Goal: Task Accomplishment & Management: Manage account settings

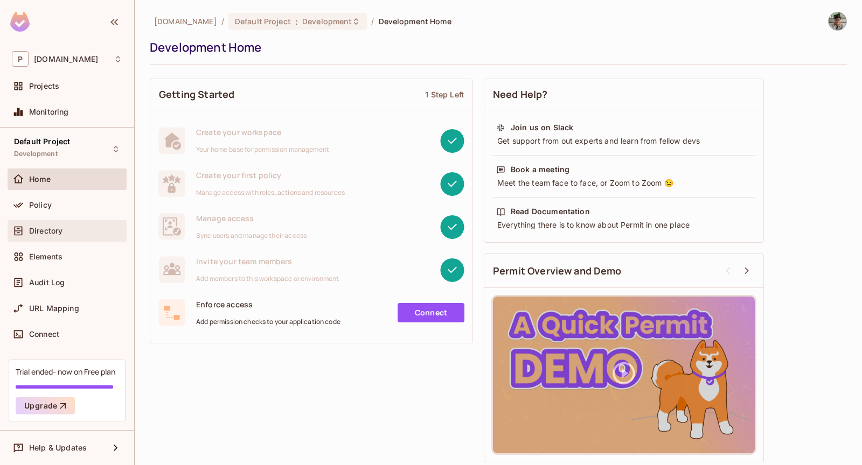
click at [60, 227] on span "Directory" at bounding box center [45, 231] width 33 height 9
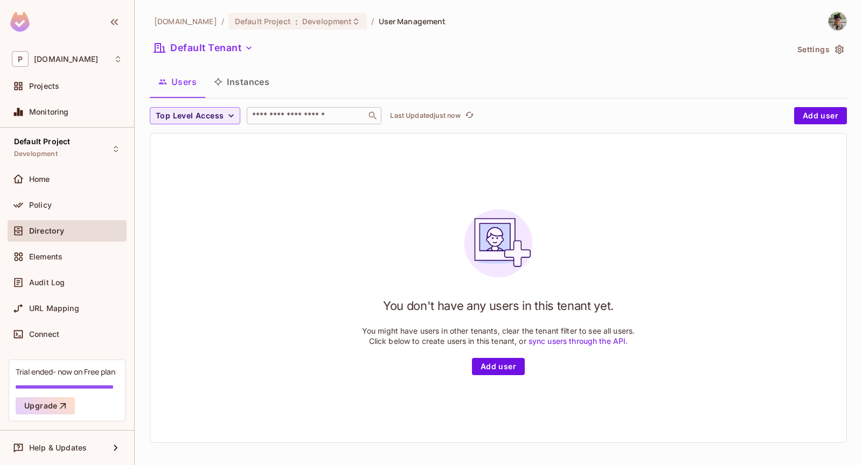
click at [272, 116] on input "text" at bounding box center [306, 115] width 113 height 11
click at [177, 207] on div "You don't have any users in this tenant yet. You might have users in other tena…" at bounding box center [498, 288] width 696 height 309
click at [226, 39] on button "Default Tenant" at bounding box center [204, 47] width 108 height 17
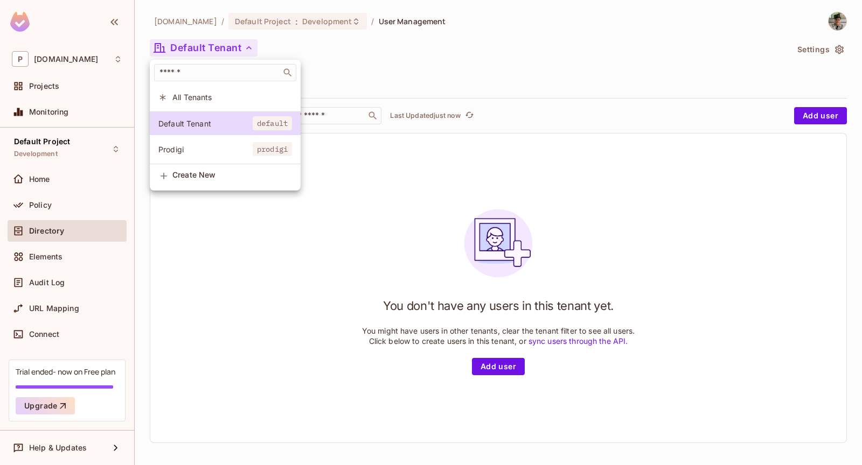
click at [214, 142] on li "Prodigi prodigi" at bounding box center [225, 149] width 151 height 23
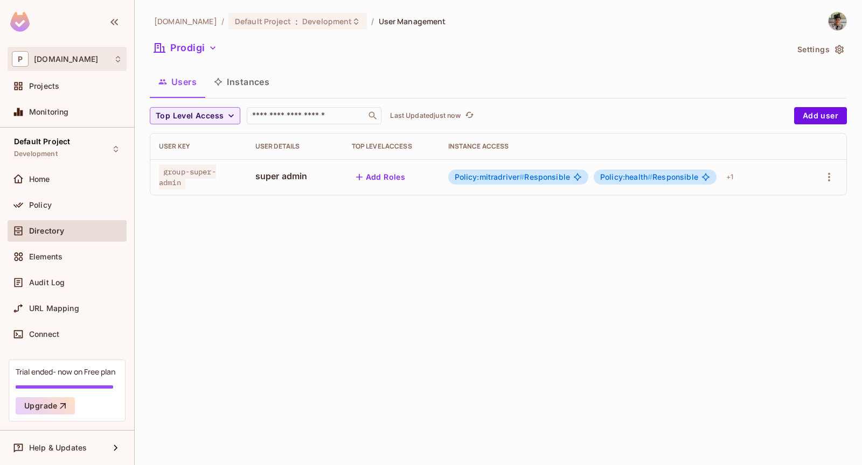
click at [106, 57] on div "P [DOMAIN_NAME]" at bounding box center [67, 59] width 110 height 16
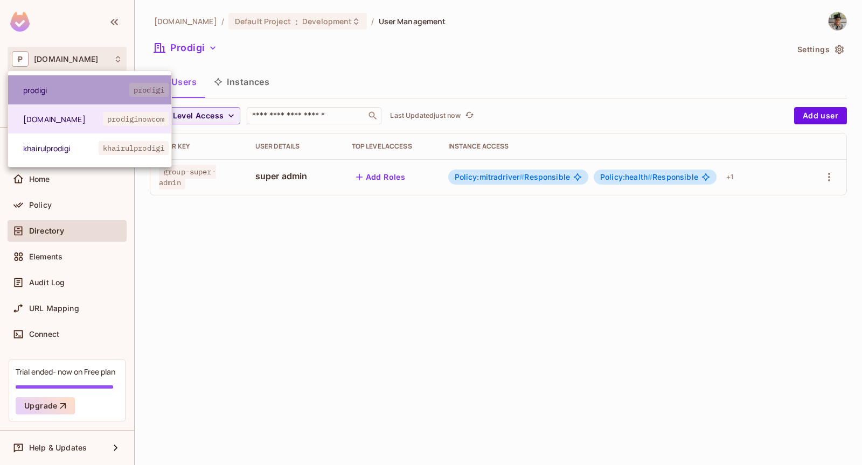
click at [96, 97] on li "prodigi prodigi" at bounding box center [89, 89] width 163 height 29
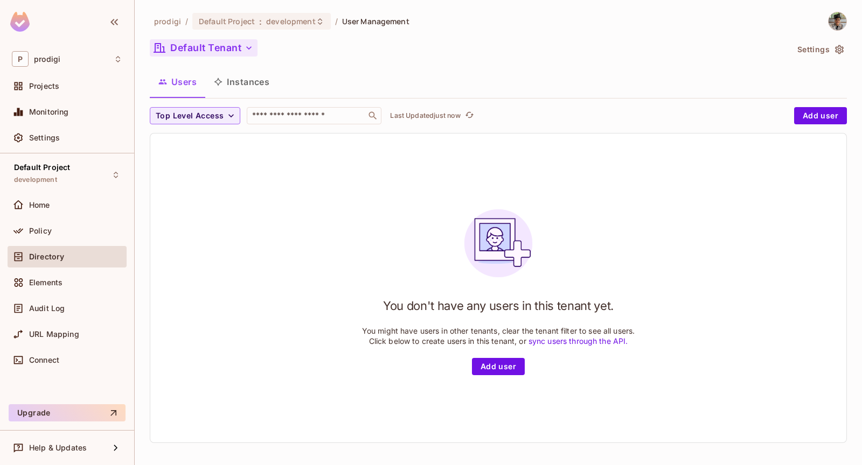
click at [221, 53] on button "Default Tenant" at bounding box center [204, 47] width 108 height 17
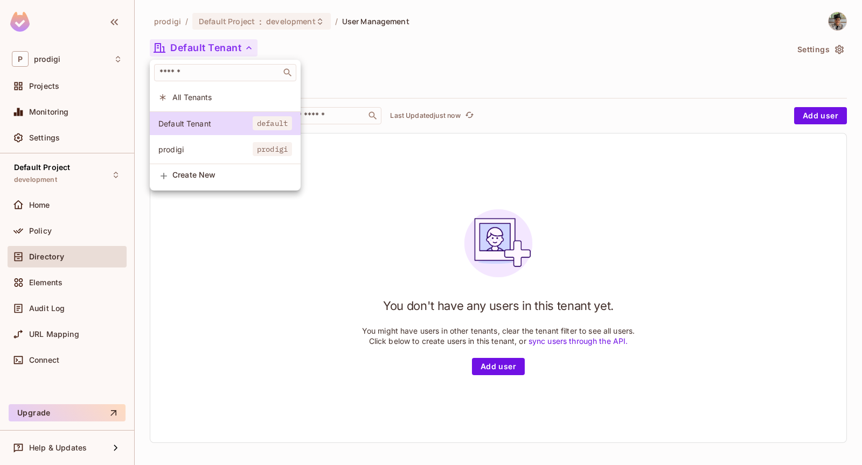
click at [226, 150] on span "prodigi" at bounding box center [205, 149] width 94 height 10
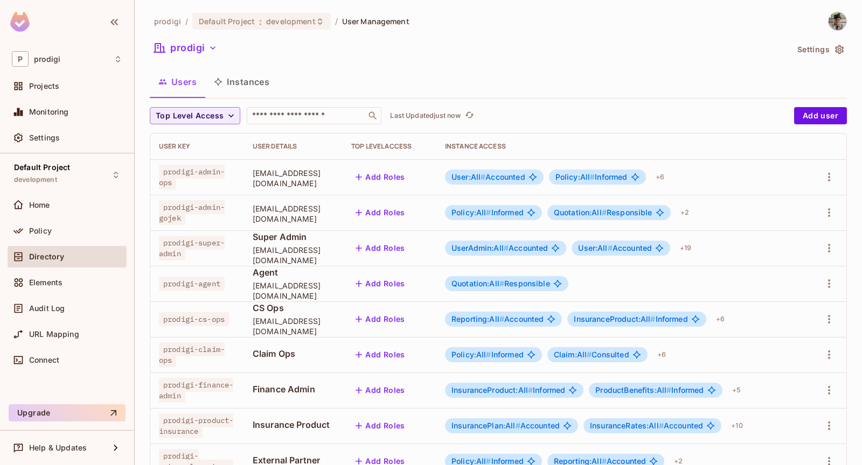
scroll to position [286, 0]
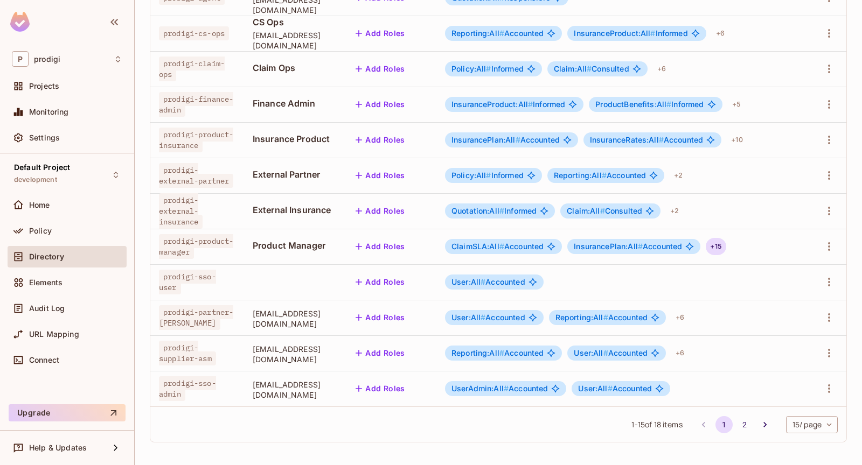
click at [725, 248] on div "+ 15" at bounding box center [715, 246] width 20 height 17
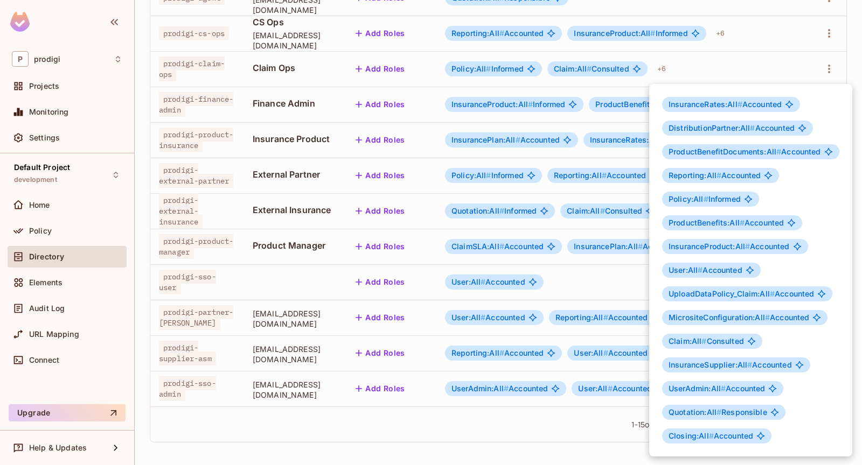
click at [594, 234] on div at bounding box center [431, 232] width 862 height 465
